Goal: Find specific page/section: Find specific page/section

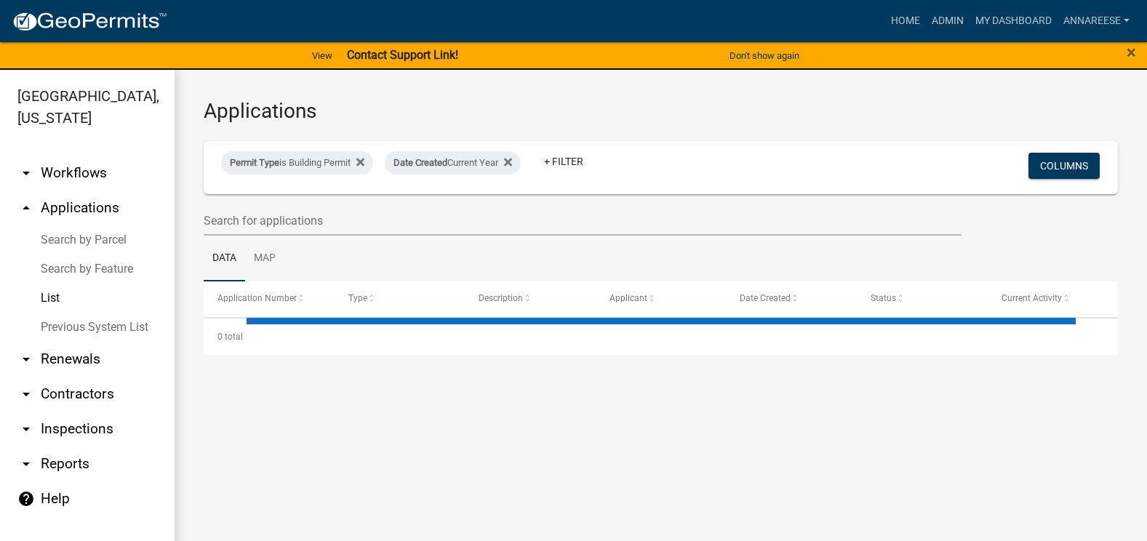
select select "3: 100"
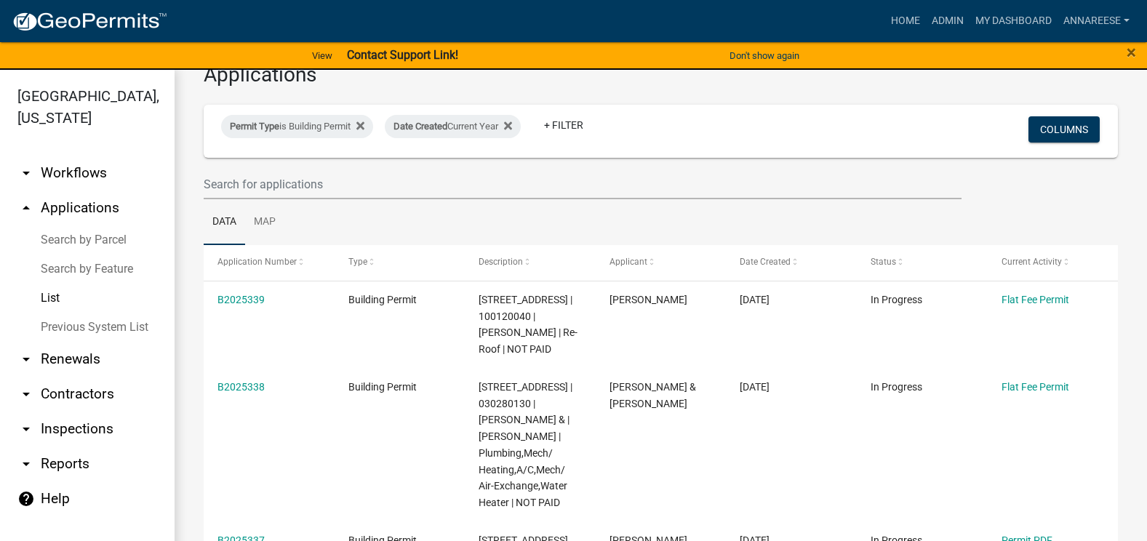
scroll to position [73, 0]
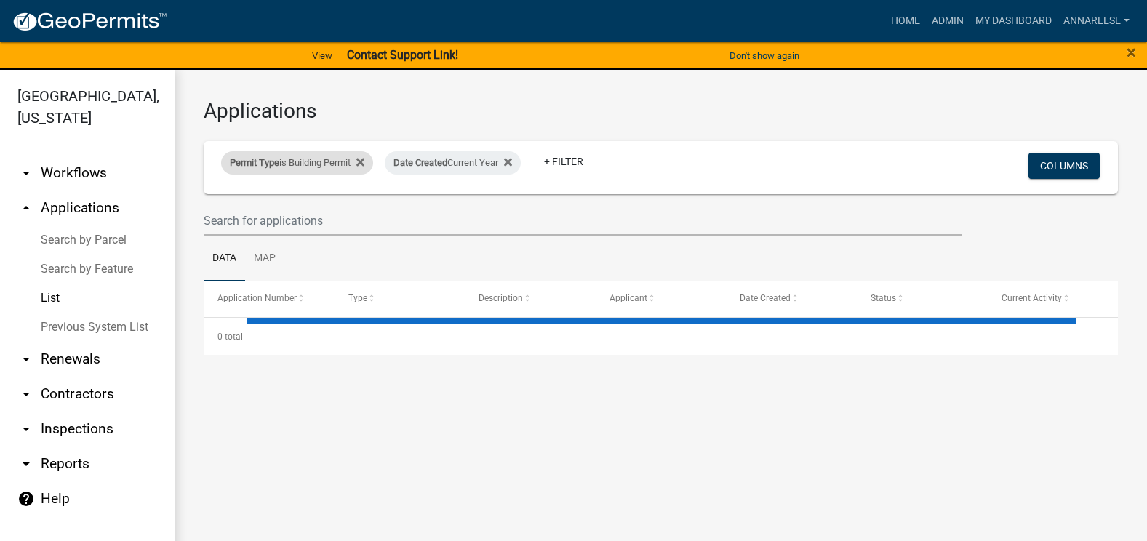
select select "3: 100"
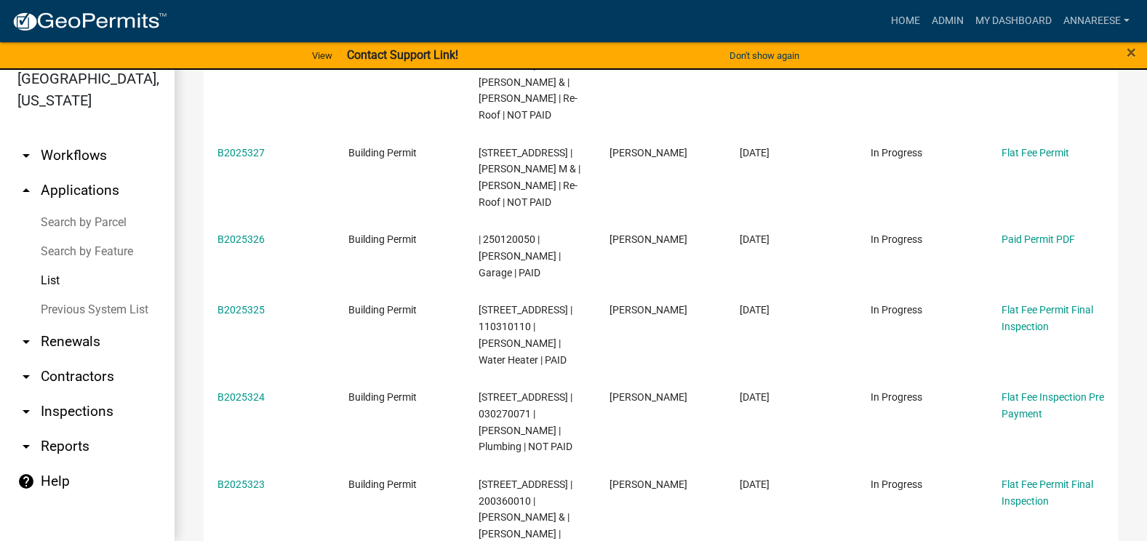
scroll to position [1382, 0]
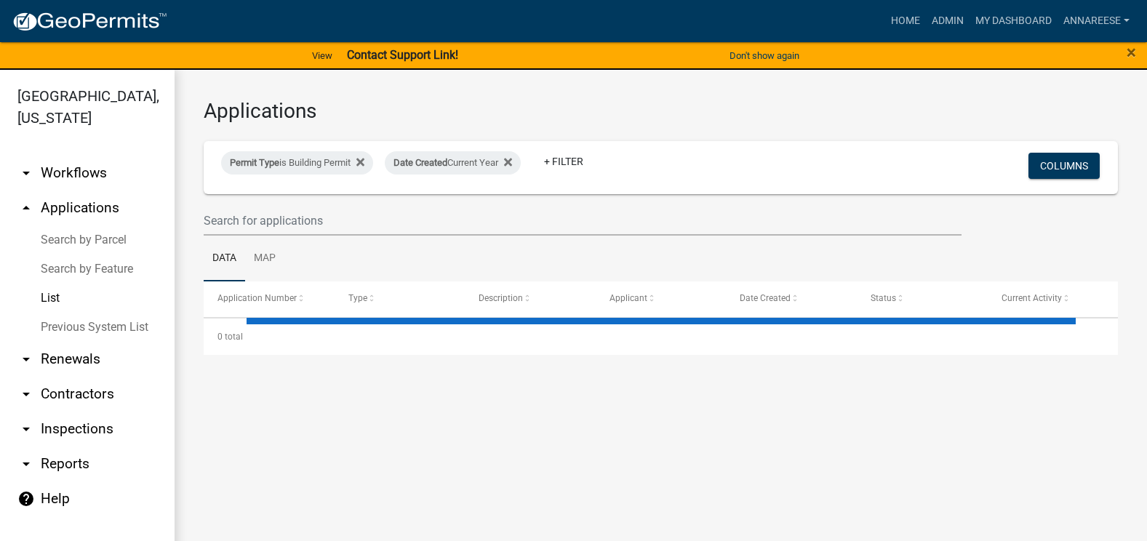
select select "3: 100"
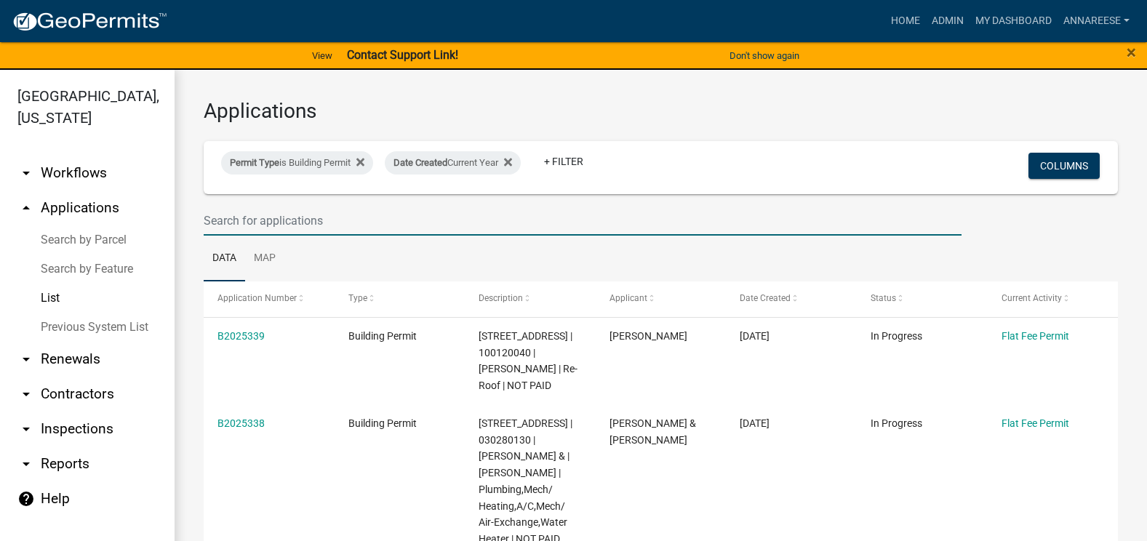
click at [464, 228] on input "text" at bounding box center [583, 221] width 758 height 30
click at [455, 255] on ul "Data Map" at bounding box center [661, 259] width 914 height 46
click at [993, 221] on div at bounding box center [661, 221] width 936 height 30
